Goal: Navigation & Orientation: Find specific page/section

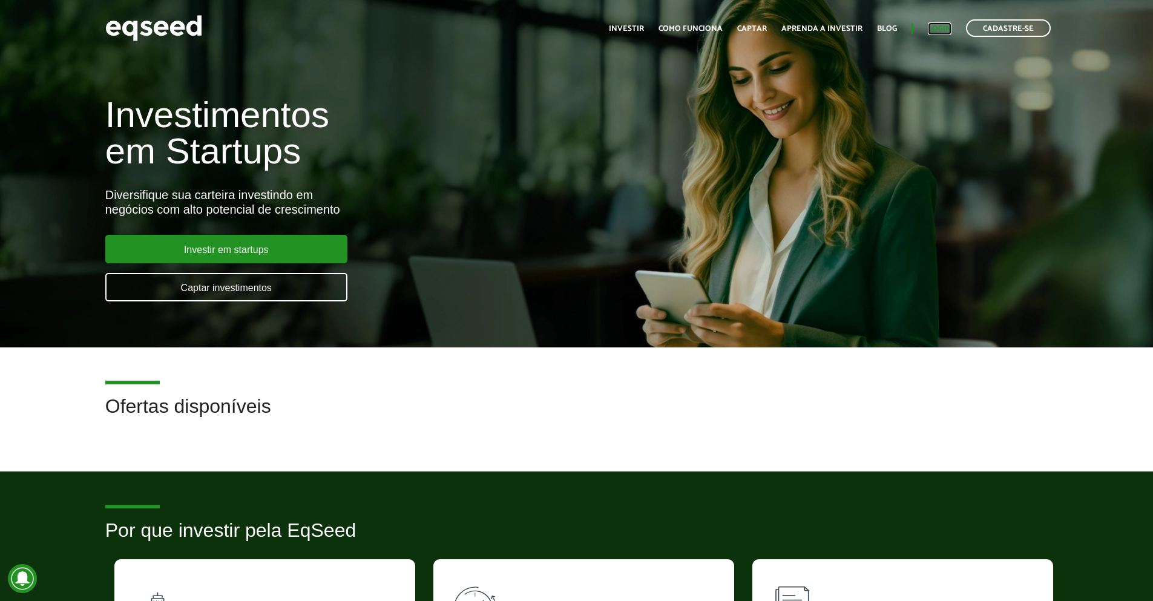
click at [944, 31] on link "Login" at bounding box center [940, 29] width 24 height 8
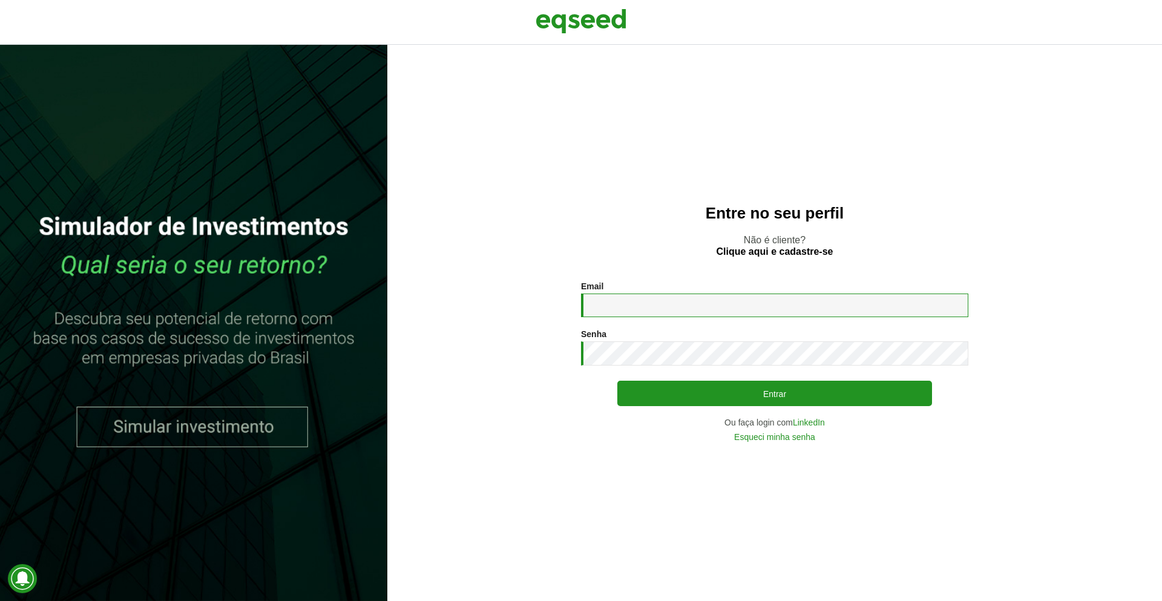
click at [630, 301] on input "Email *" at bounding box center [774, 305] width 387 height 24
type input "**********"
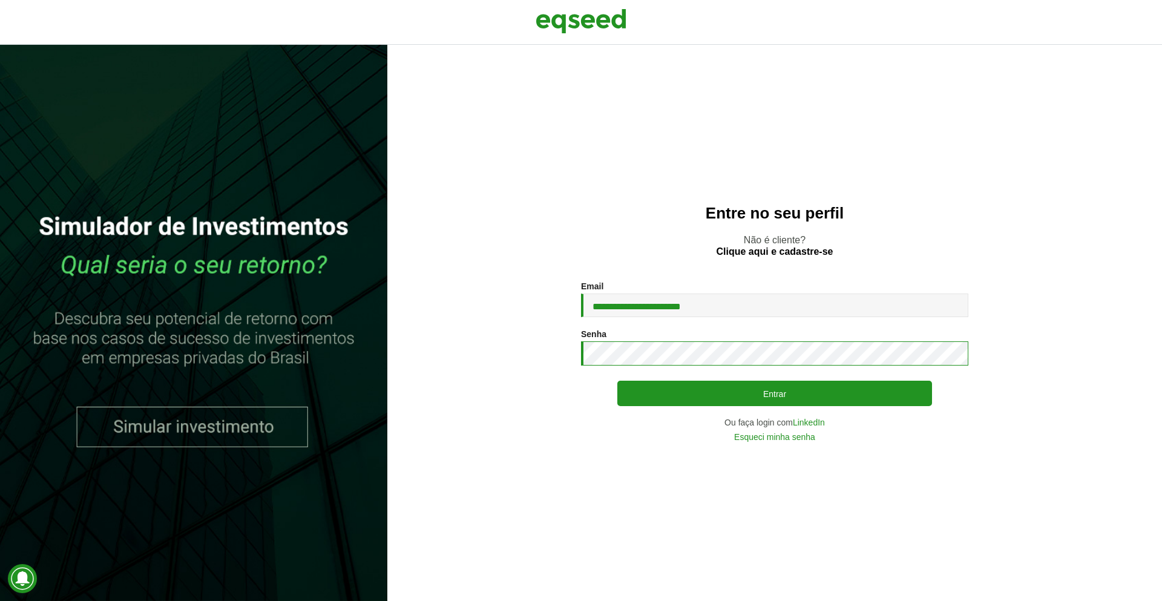
click at [617, 381] on button "Entrar" at bounding box center [774, 393] width 315 height 25
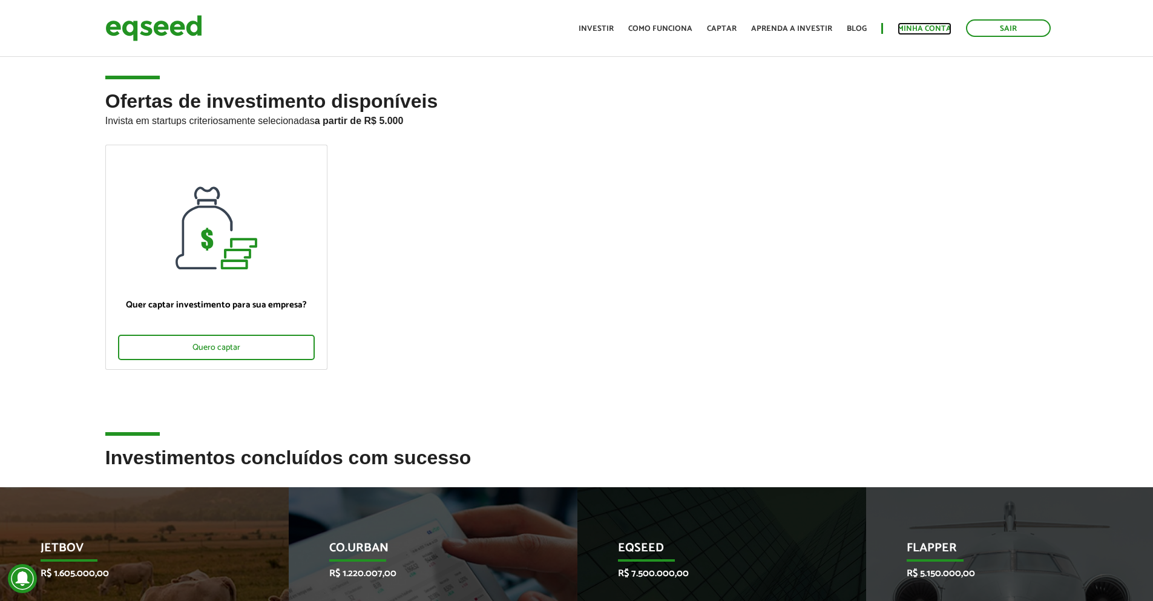
click at [924, 30] on link "Minha conta" at bounding box center [924, 29] width 54 height 8
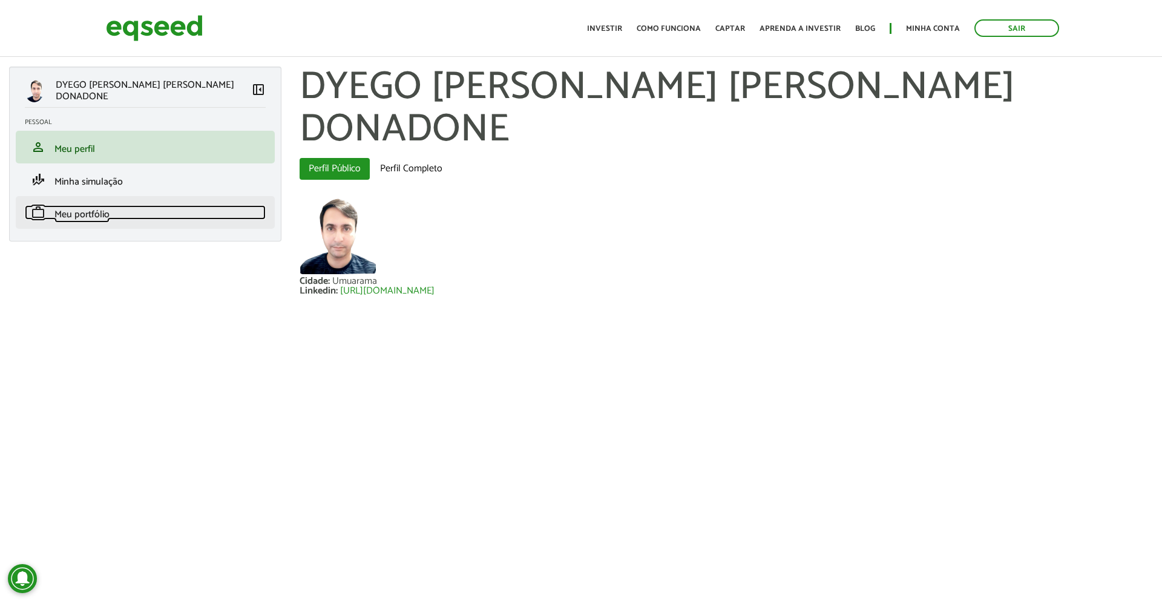
click at [96, 212] on span "Meu portfólio" at bounding box center [81, 214] width 55 height 16
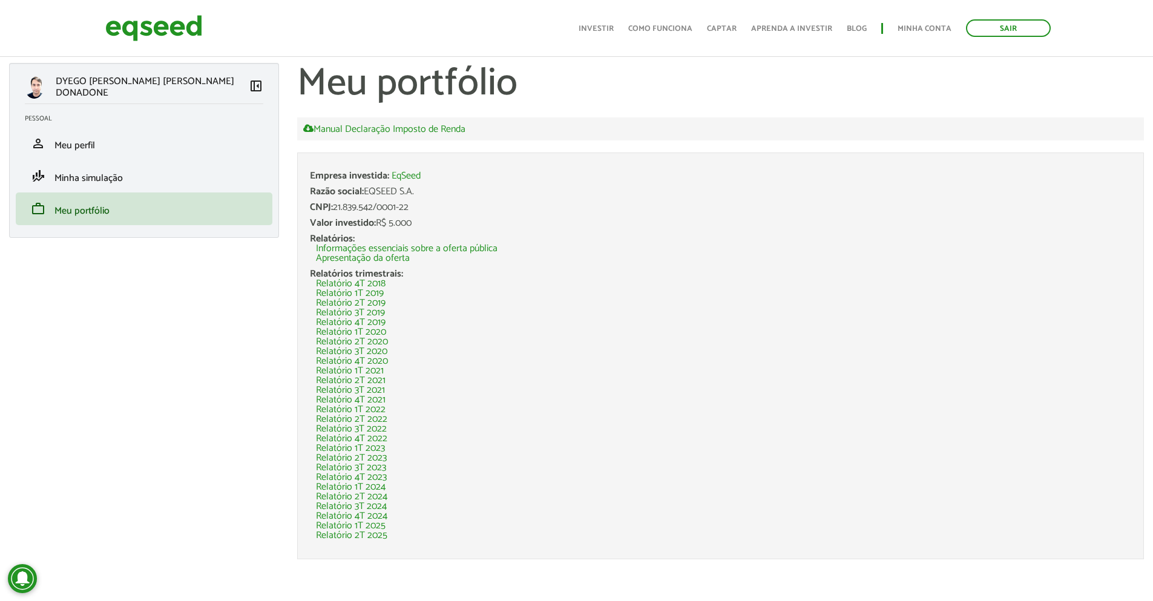
scroll to position [4, 0]
click at [109, 180] on span "Minha simulação" at bounding box center [88, 177] width 68 height 16
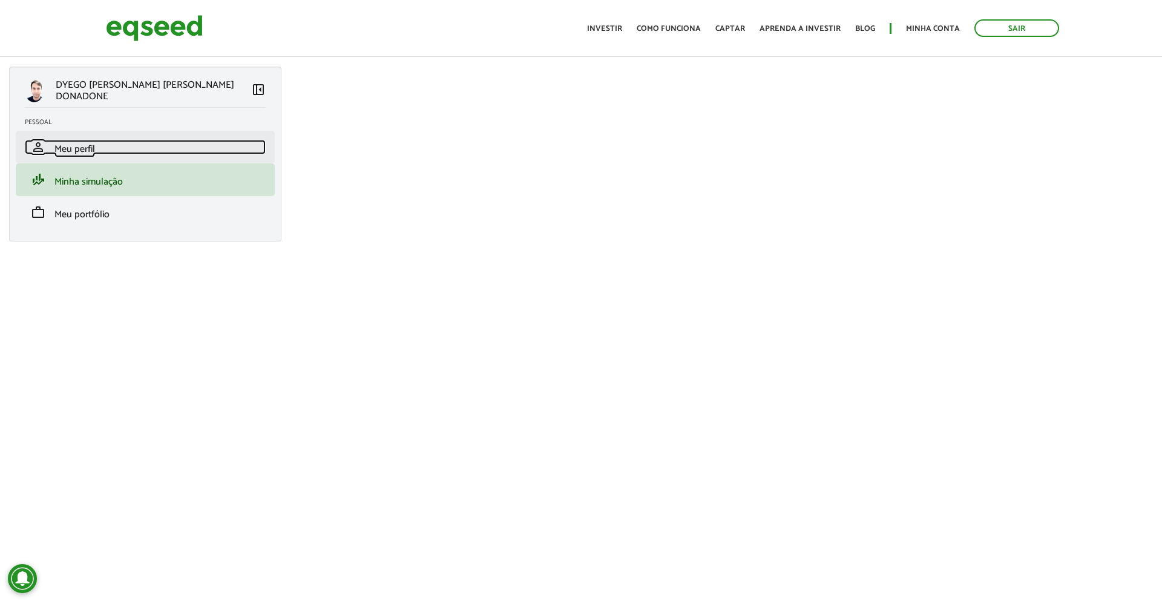
click at [88, 152] on span "Meu perfil" at bounding box center [74, 149] width 41 height 16
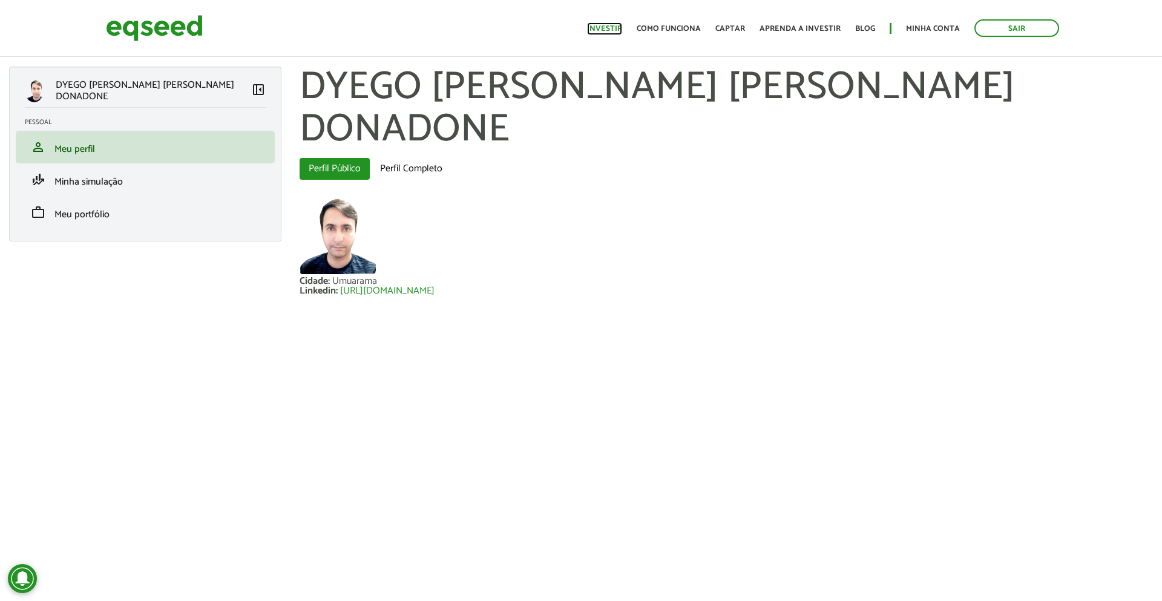
click at [615, 33] on link "Investir" at bounding box center [604, 29] width 35 height 8
